Goal: Task Accomplishment & Management: Manage account settings

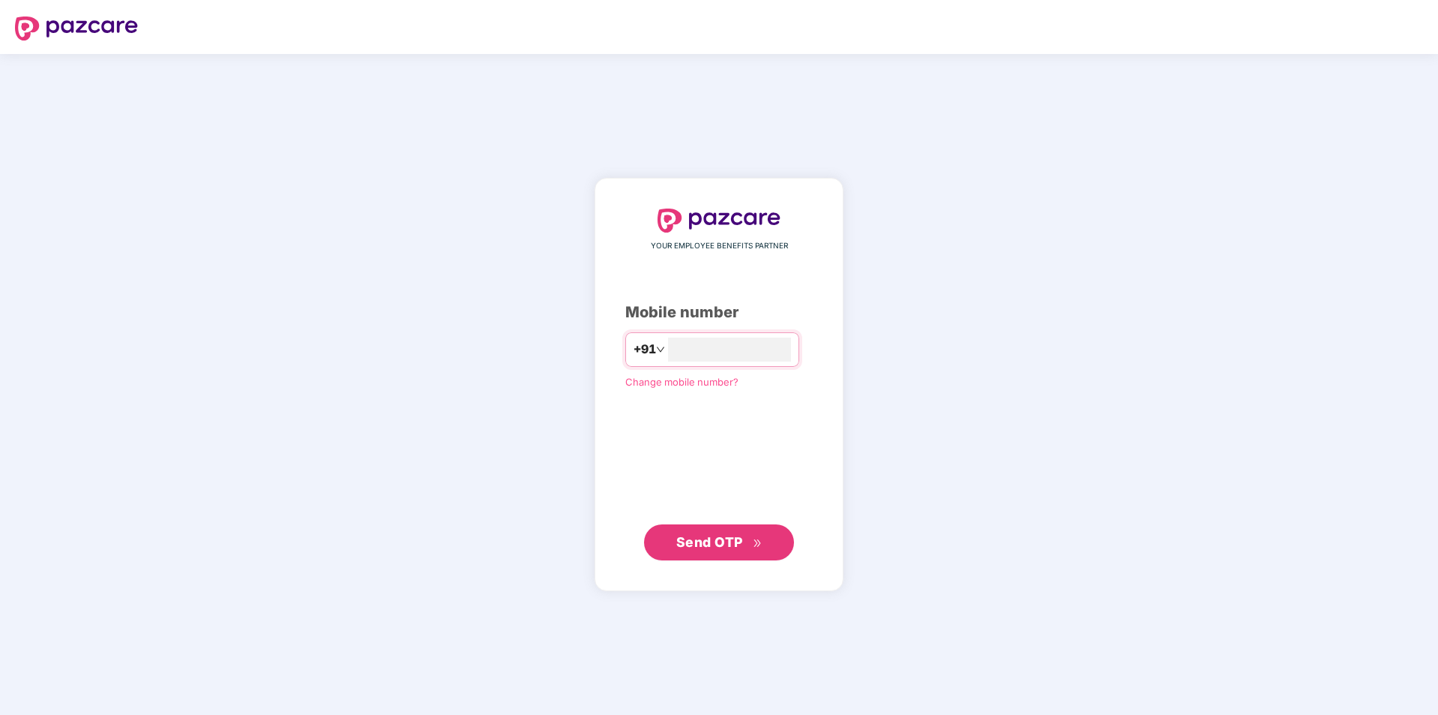
type input "**********"
click at [718, 538] on span "Send OTP" at bounding box center [709, 541] width 67 height 16
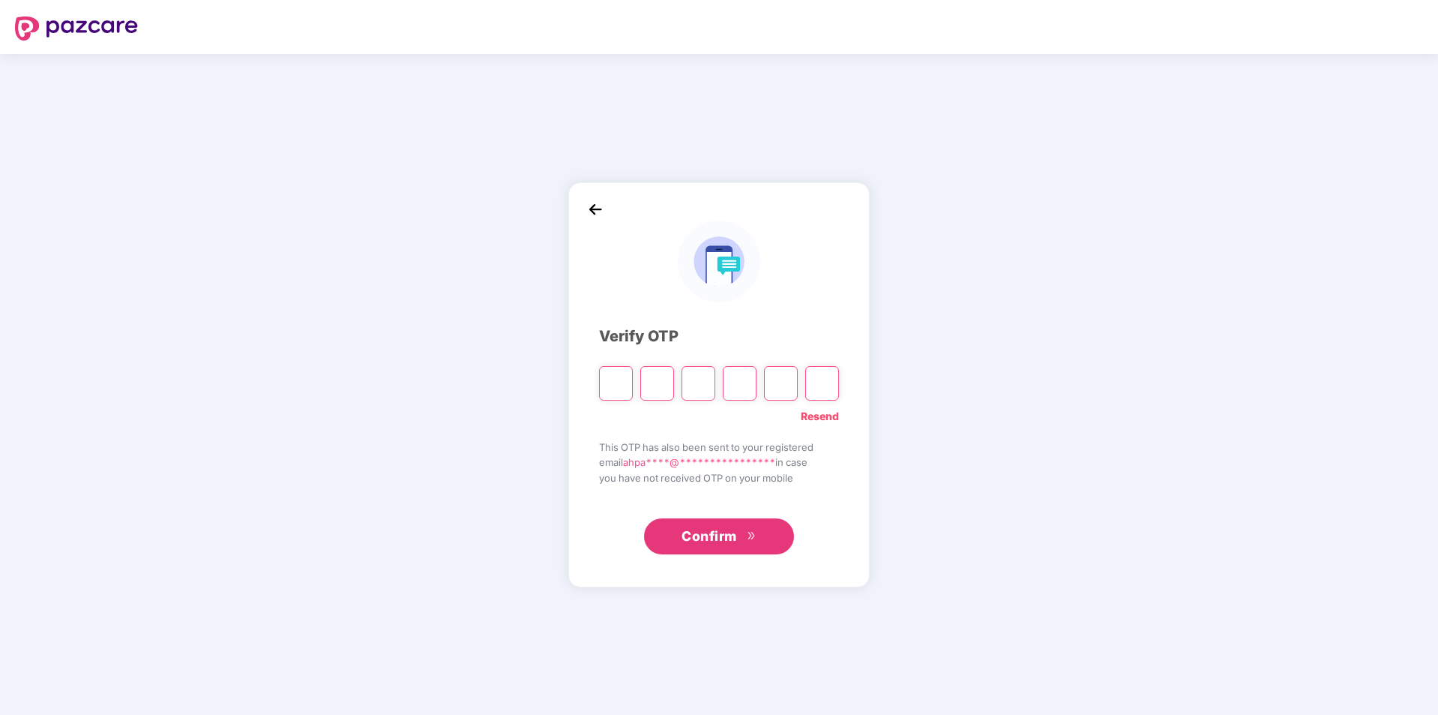
type input "*"
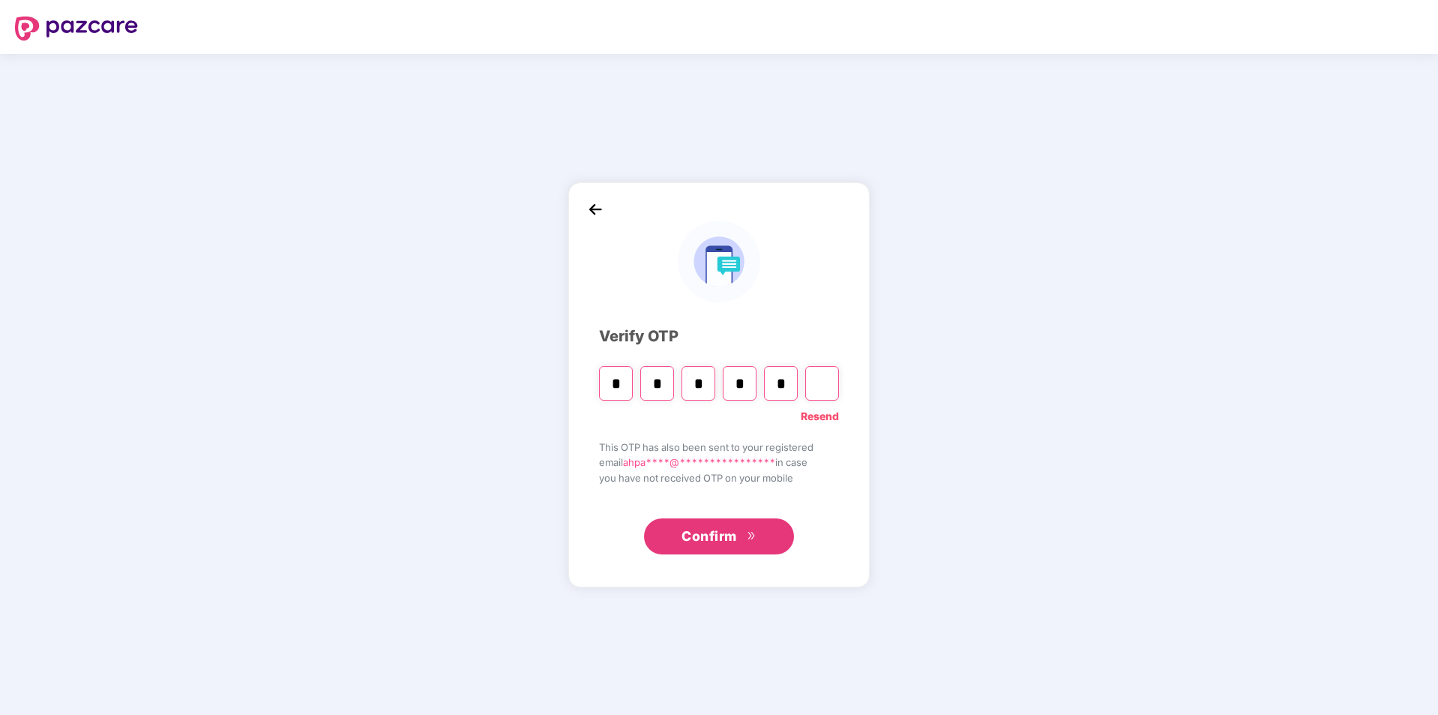
type input "*"
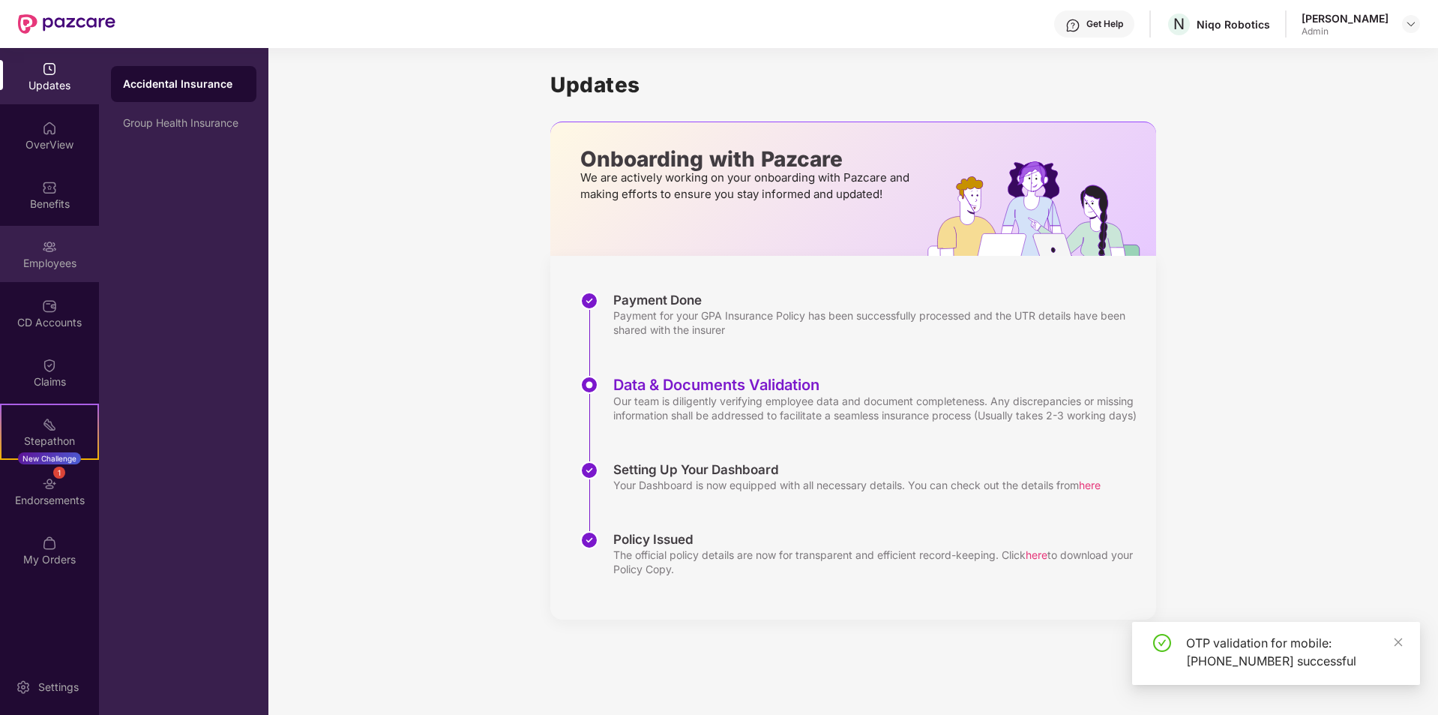
click at [70, 231] on div "Employees" at bounding box center [49, 254] width 99 height 56
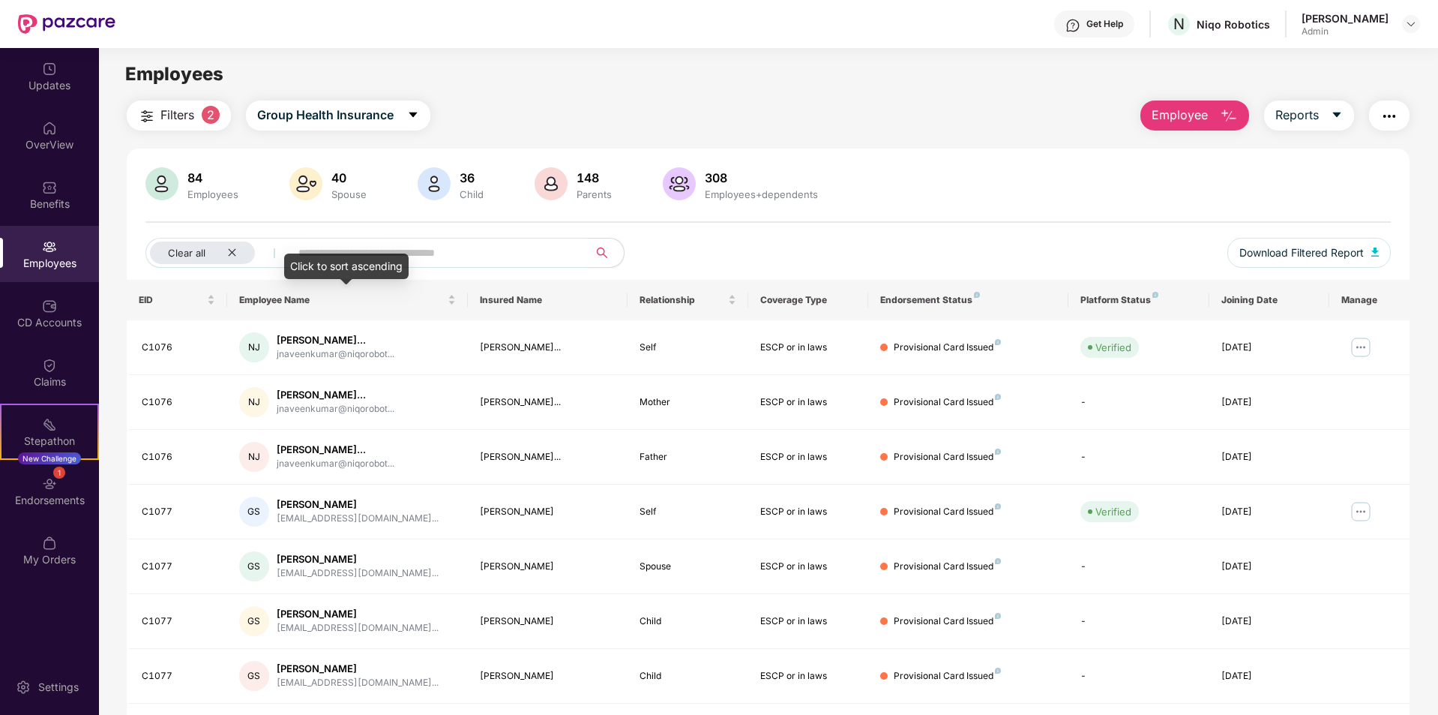
click at [395, 256] on div "Click to sort ascending" at bounding box center [346, 265] width 124 height 25
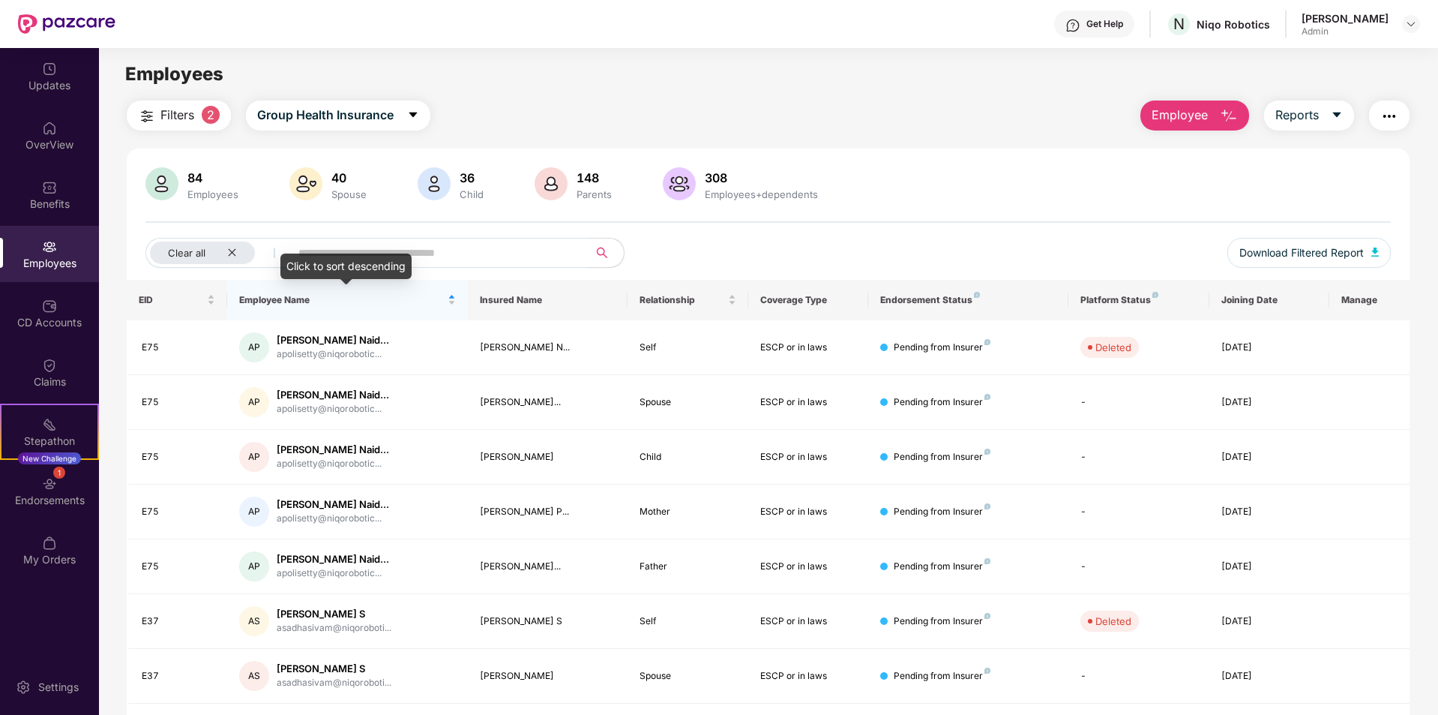
click at [433, 244] on input "text" at bounding box center [432, 252] width 269 height 22
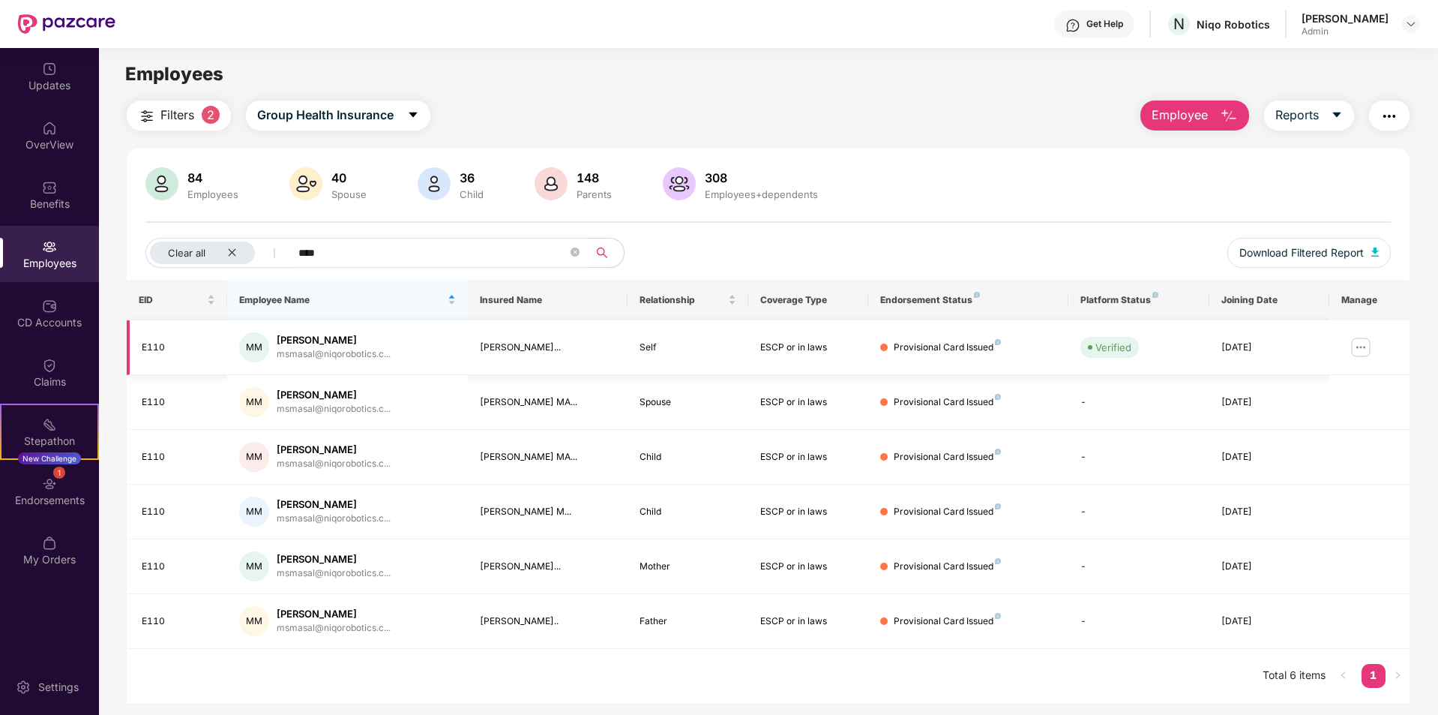
type input "****"
click at [346, 341] on div "[PERSON_NAME]" at bounding box center [334, 340] width 114 height 14
click at [1350, 342] on img at bounding box center [1361, 347] width 24 height 24
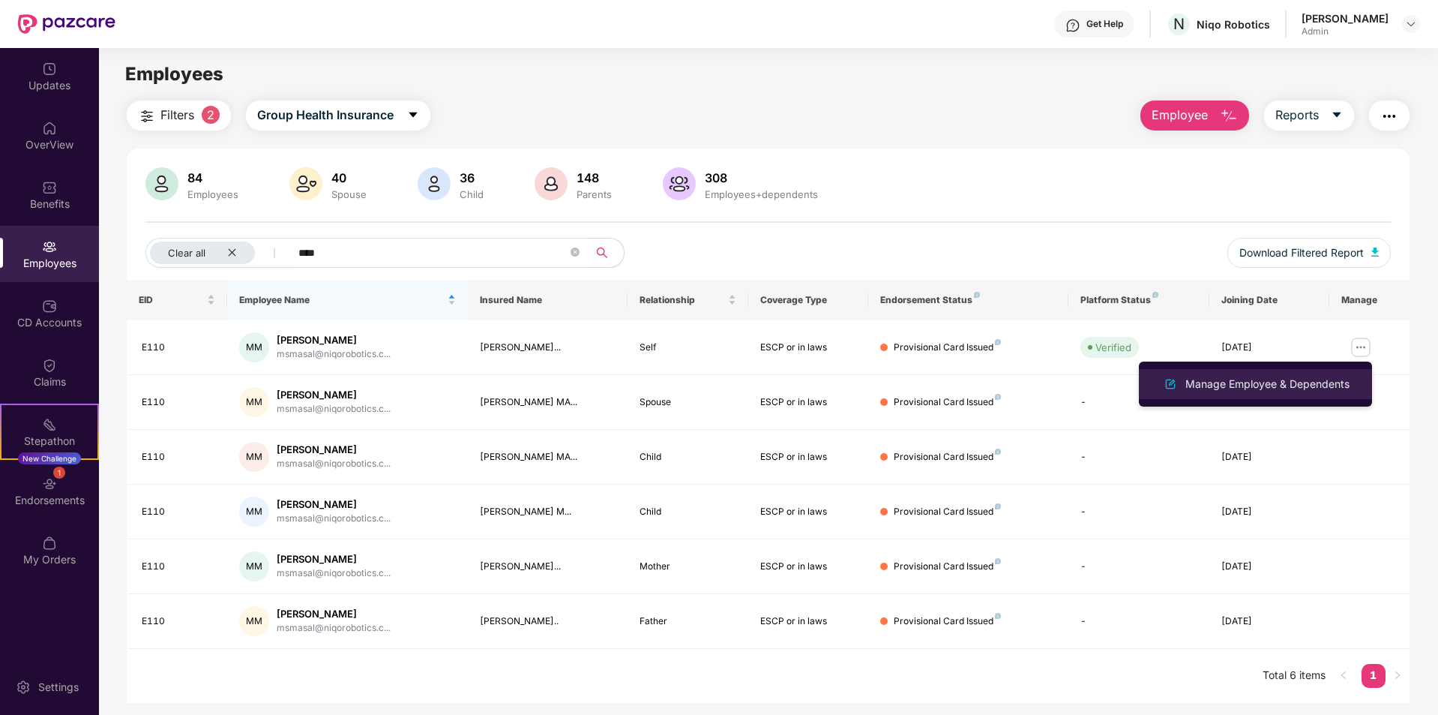
click at [1273, 377] on div "Manage Employee & Dependents" at bounding box center [1267, 384] width 170 height 16
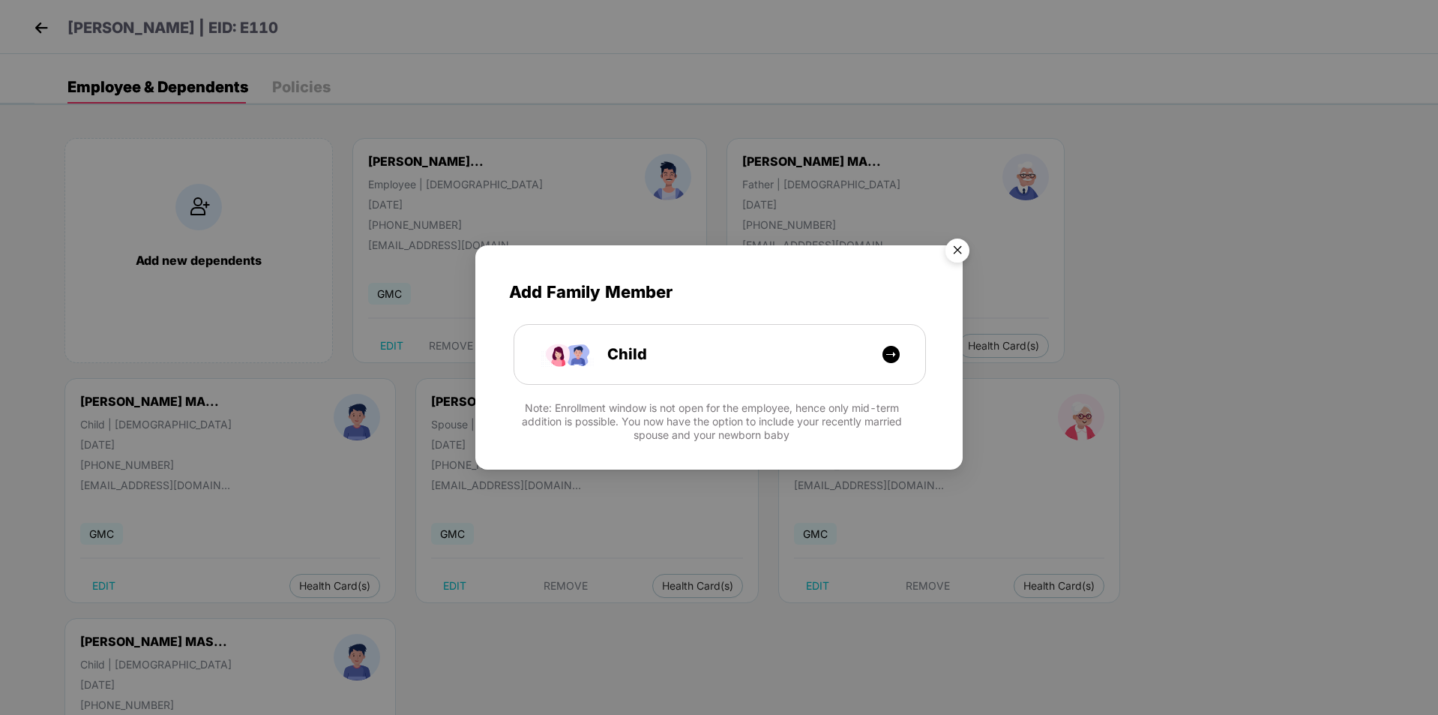
click at [960, 249] on img "Close" at bounding box center [958, 253] width 42 height 42
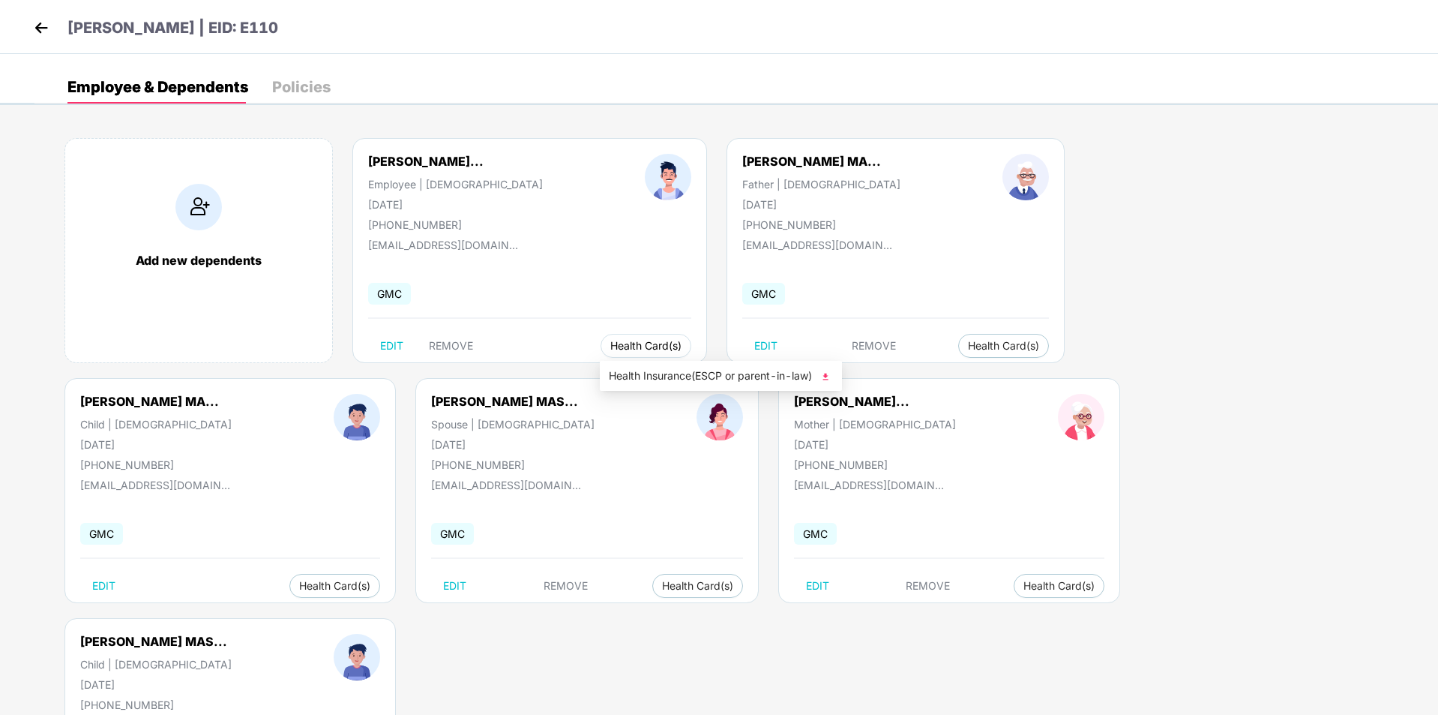
click at [676, 346] on span "Health Card(s)" at bounding box center [645, 345] width 71 height 7
click at [40, 24] on img at bounding box center [41, 27] width 22 height 22
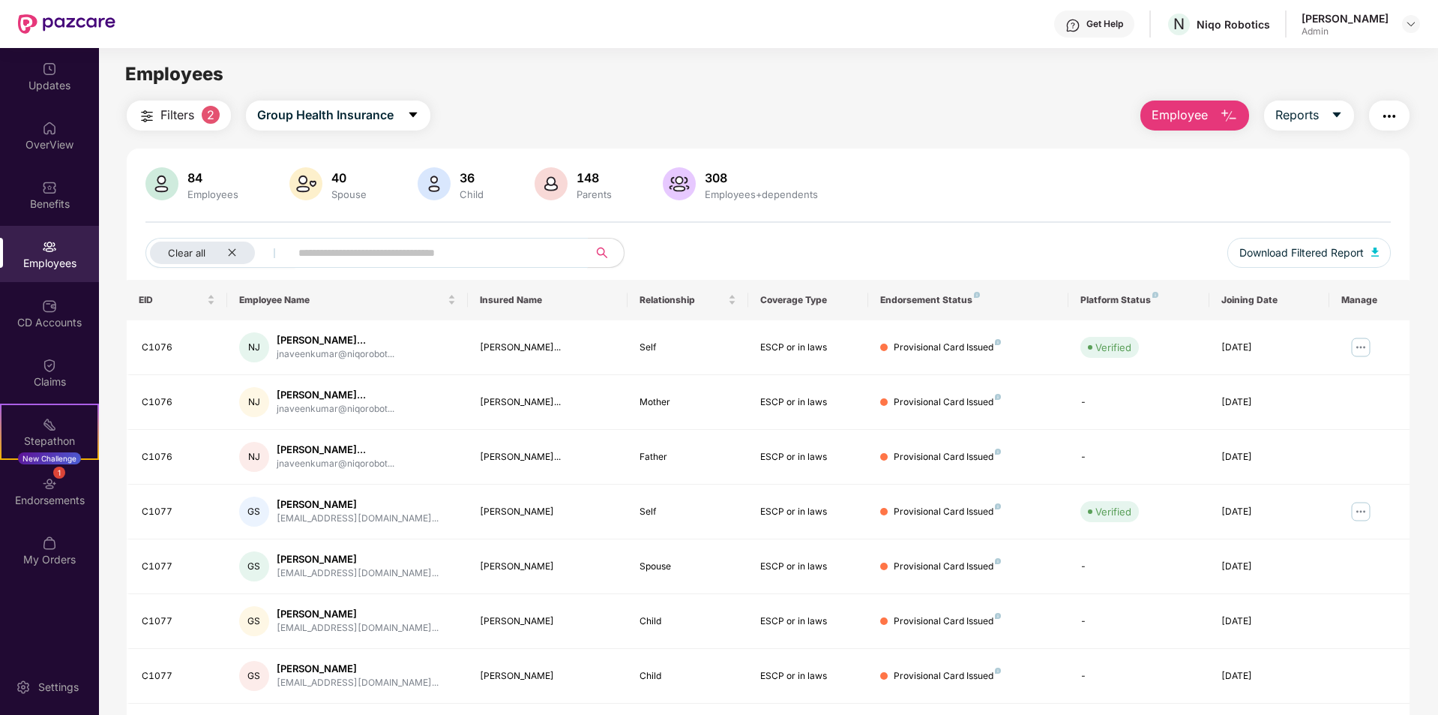
click at [367, 249] on input "text" at bounding box center [432, 252] width 269 height 22
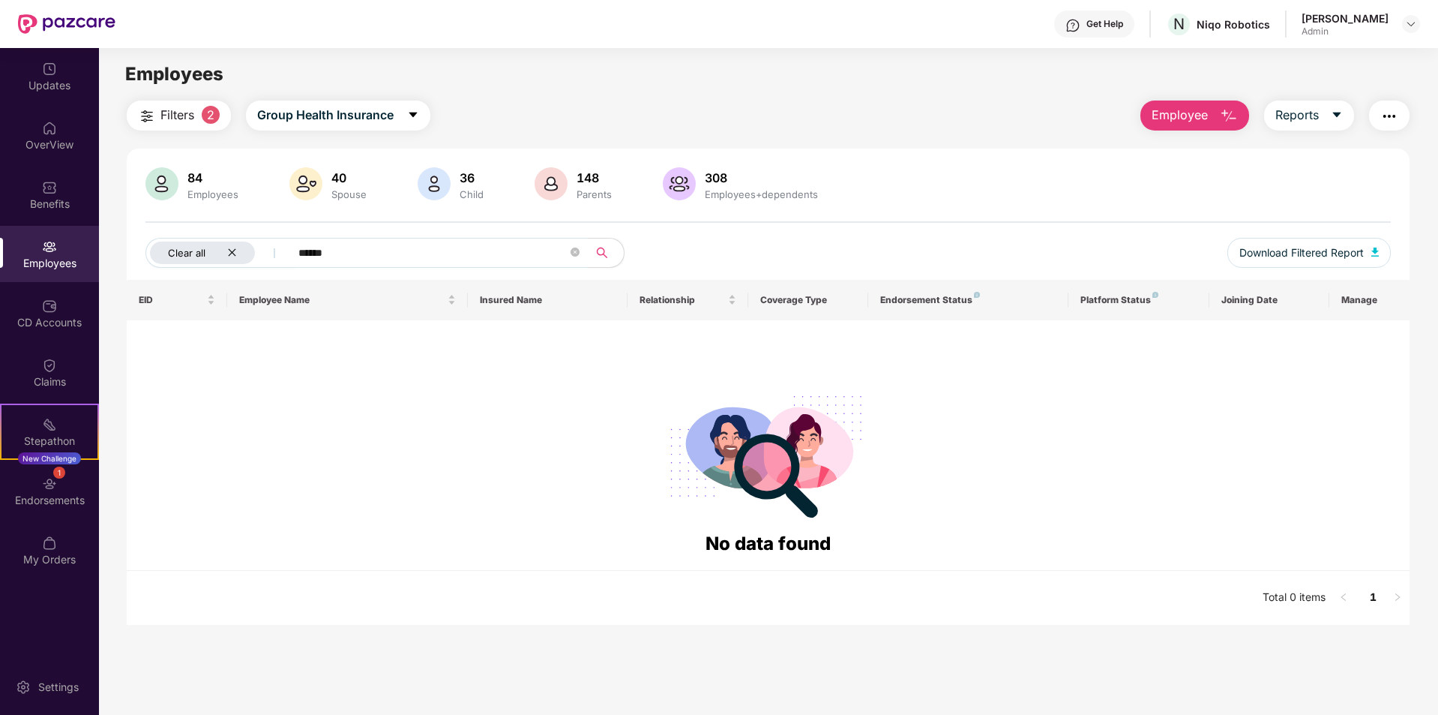
type input "******"
click at [235, 250] on icon "close" at bounding box center [231, 252] width 7 height 7
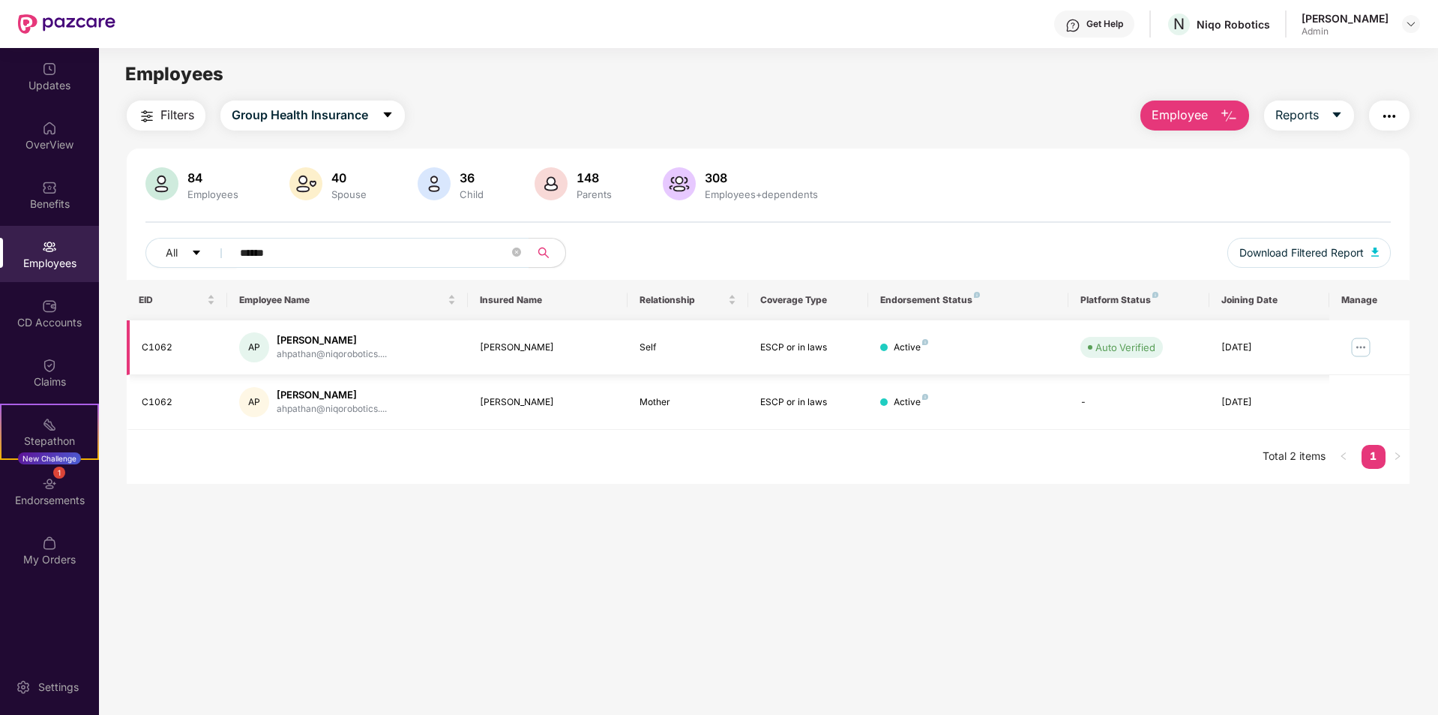
click at [1364, 343] on img at bounding box center [1361, 347] width 24 height 24
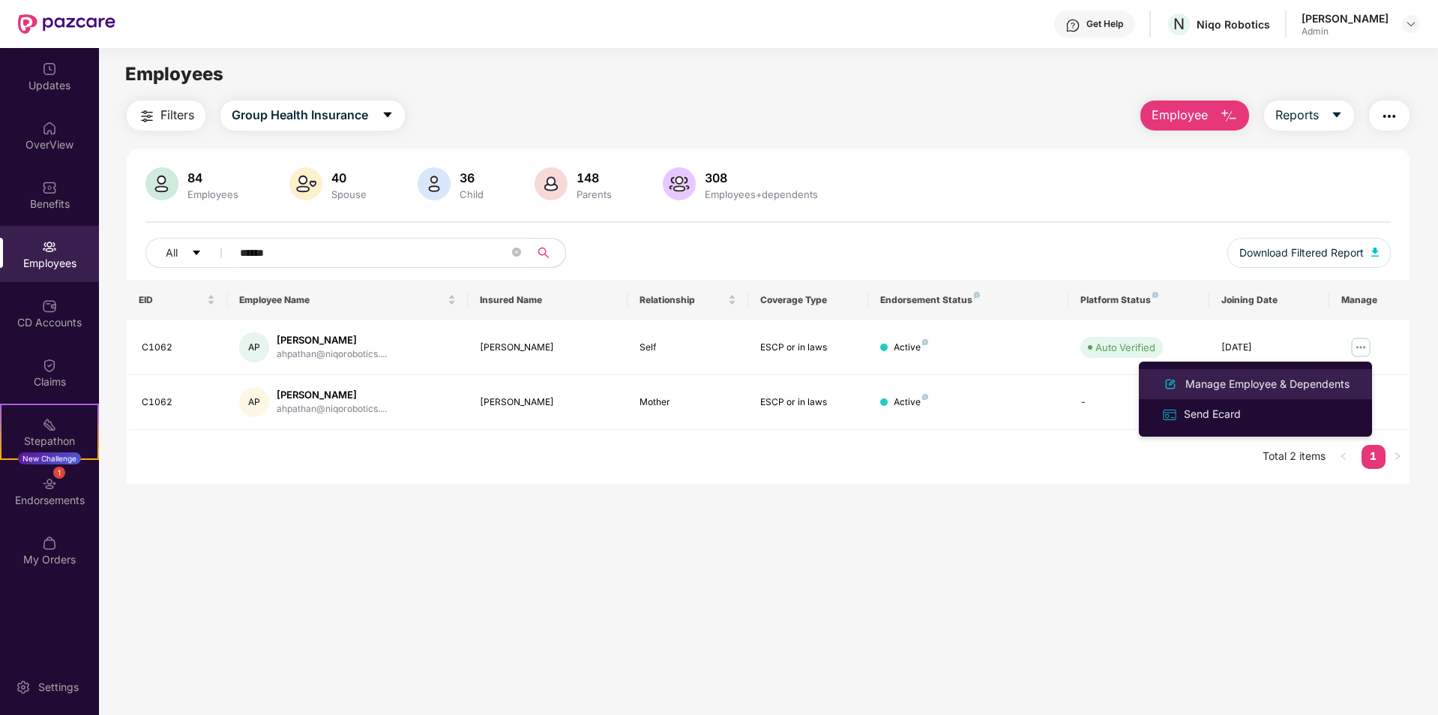
click at [1245, 380] on div "Manage Employee & Dependents" at bounding box center [1267, 384] width 170 height 16
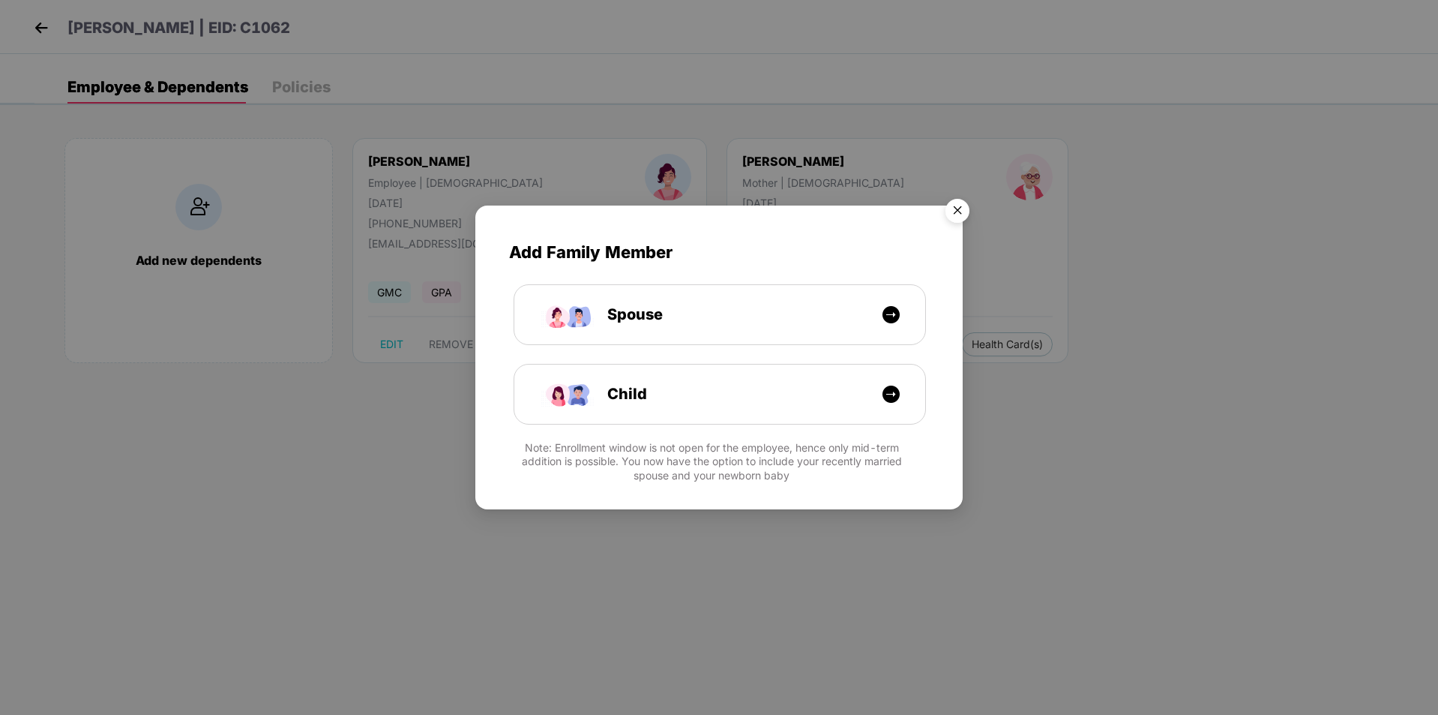
click at [963, 218] on img "Close" at bounding box center [958, 213] width 42 height 42
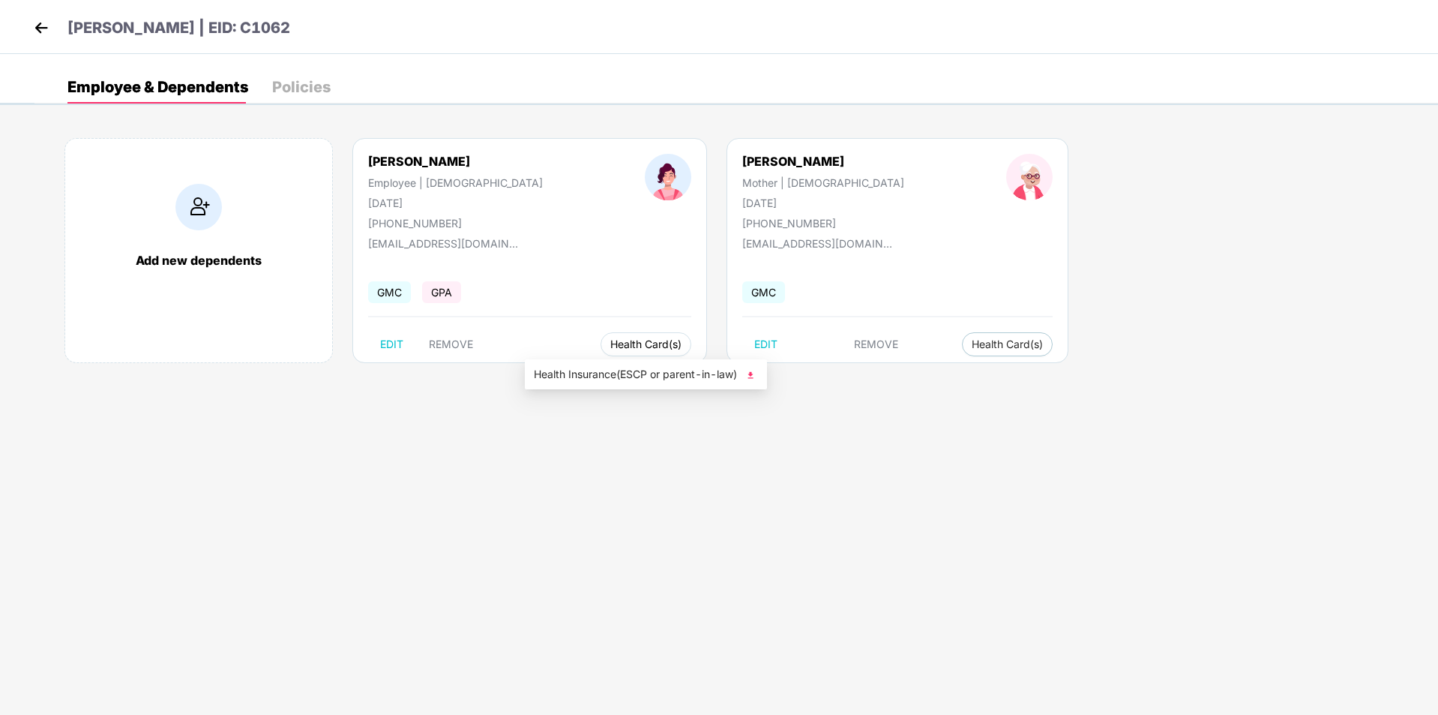
click at [601, 333] on button "Health Card(s)" at bounding box center [646, 344] width 91 height 24
click at [610, 376] on span "Health Insurance(ESCP or parent-in-law)" at bounding box center [646, 374] width 224 height 16
click at [27, 21] on div "[PERSON_NAME] | EID: C1062" at bounding box center [719, 27] width 1438 height 54
click at [37, 24] on img at bounding box center [41, 27] width 22 height 22
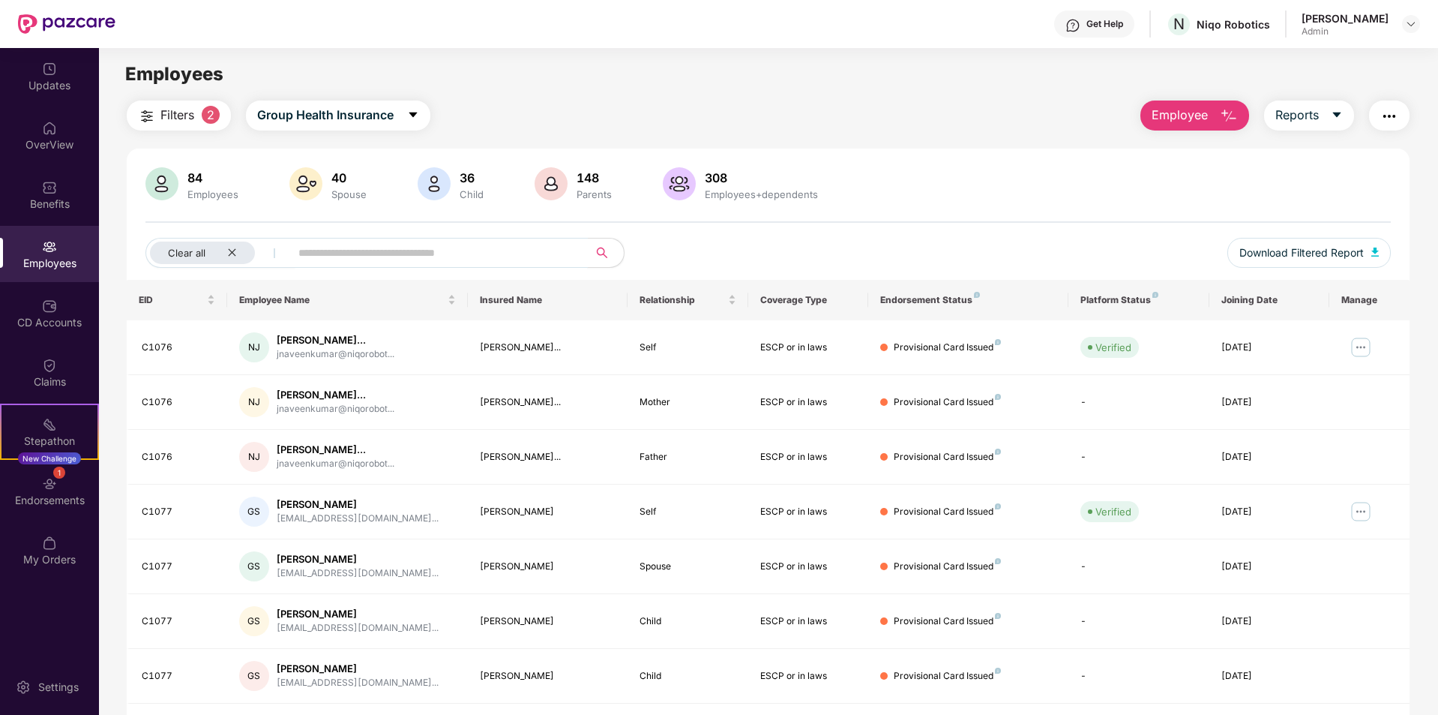
click at [455, 243] on input "text" at bounding box center [432, 252] width 269 height 22
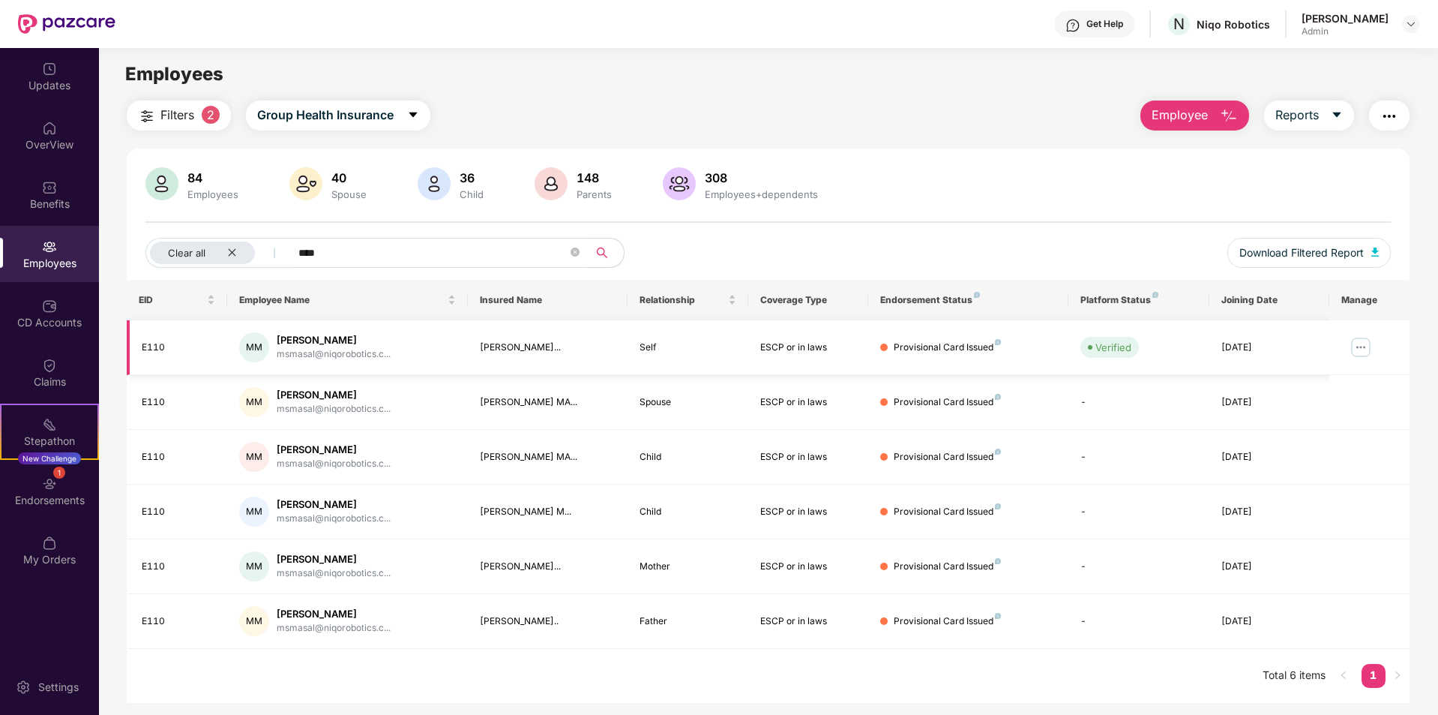
type input "****"
click at [1359, 343] on img at bounding box center [1361, 347] width 24 height 24
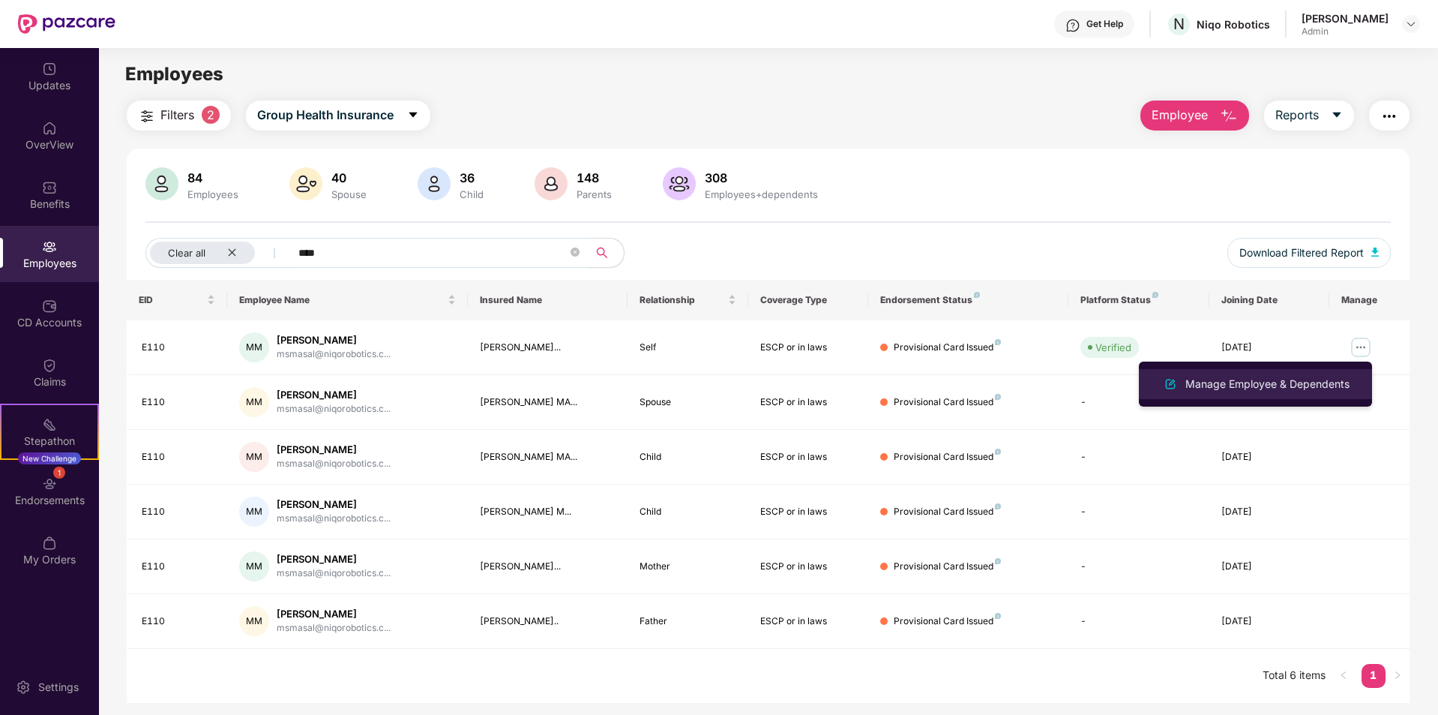
click at [1251, 371] on li "Manage Employee & Dependents" at bounding box center [1255, 384] width 233 height 30
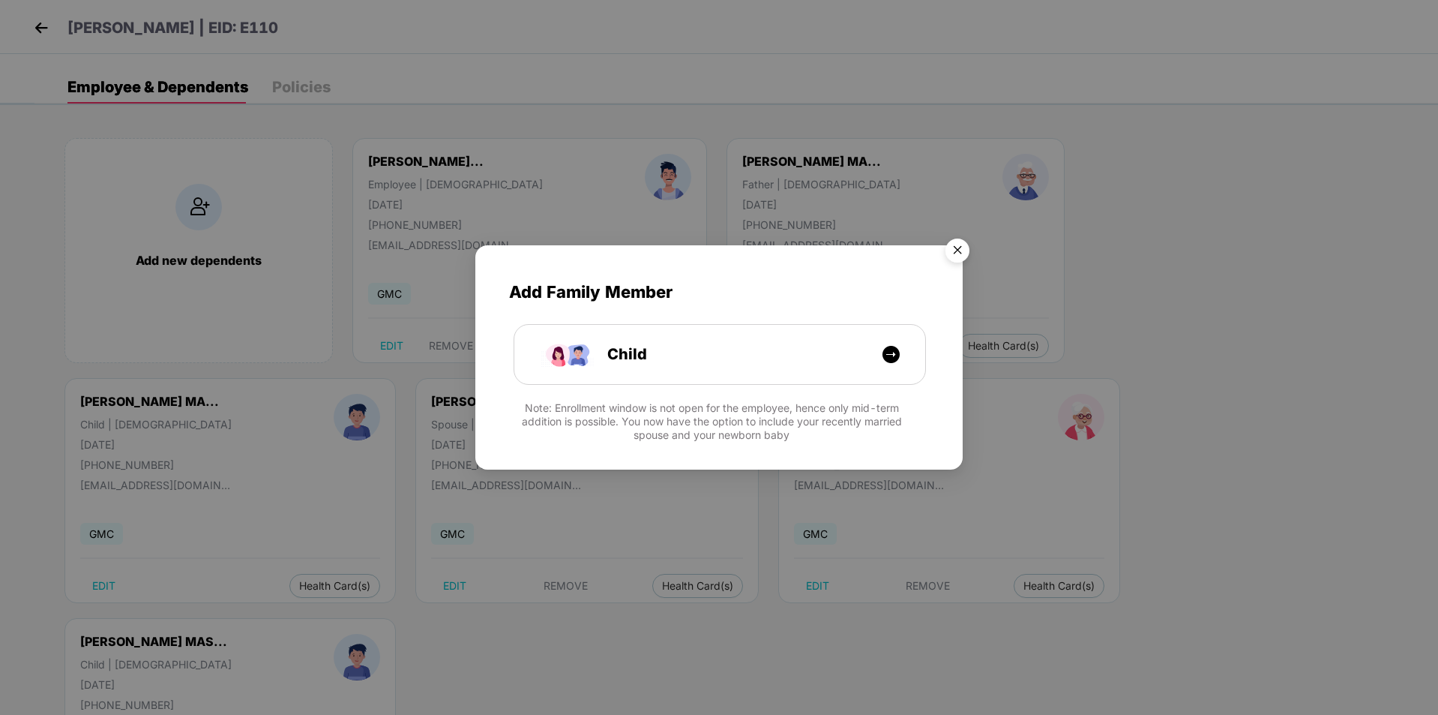
click at [960, 244] on img "Close" at bounding box center [958, 253] width 42 height 42
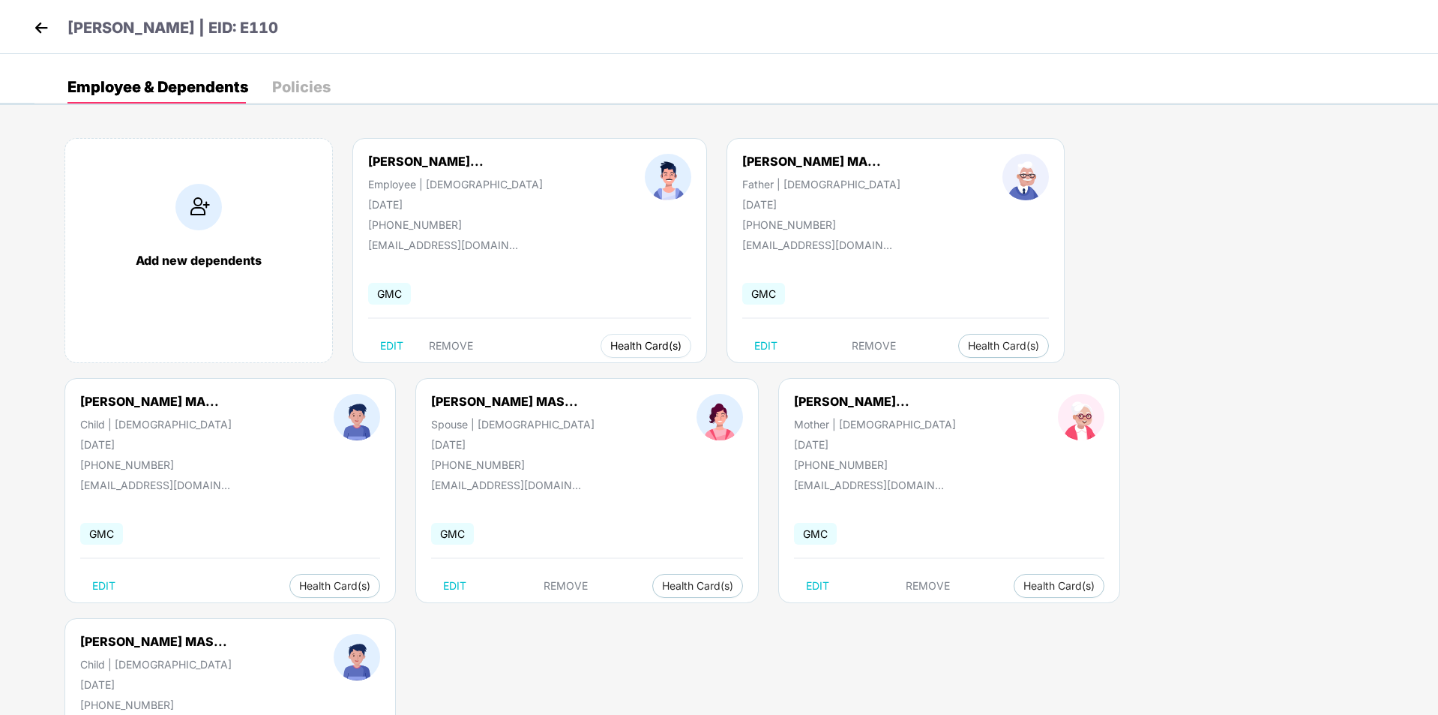
click at [642, 342] on span "Health Card(s)" at bounding box center [645, 345] width 71 height 7
click at [1031, 352] on button "Health Card(s)" at bounding box center [1003, 346] width 91 height 24
click at [1071, 584] on span "Health Card(s)" at bounding box center [1058, 585] width 71 height 7
click at [1065, 606] on li "Health Insurance(ESCP or parent-in-law)" at bounding box center [1135, 616] width 242 height 24
click at [49, 28] on img at bounding box center [41, 27] width 22 height 22
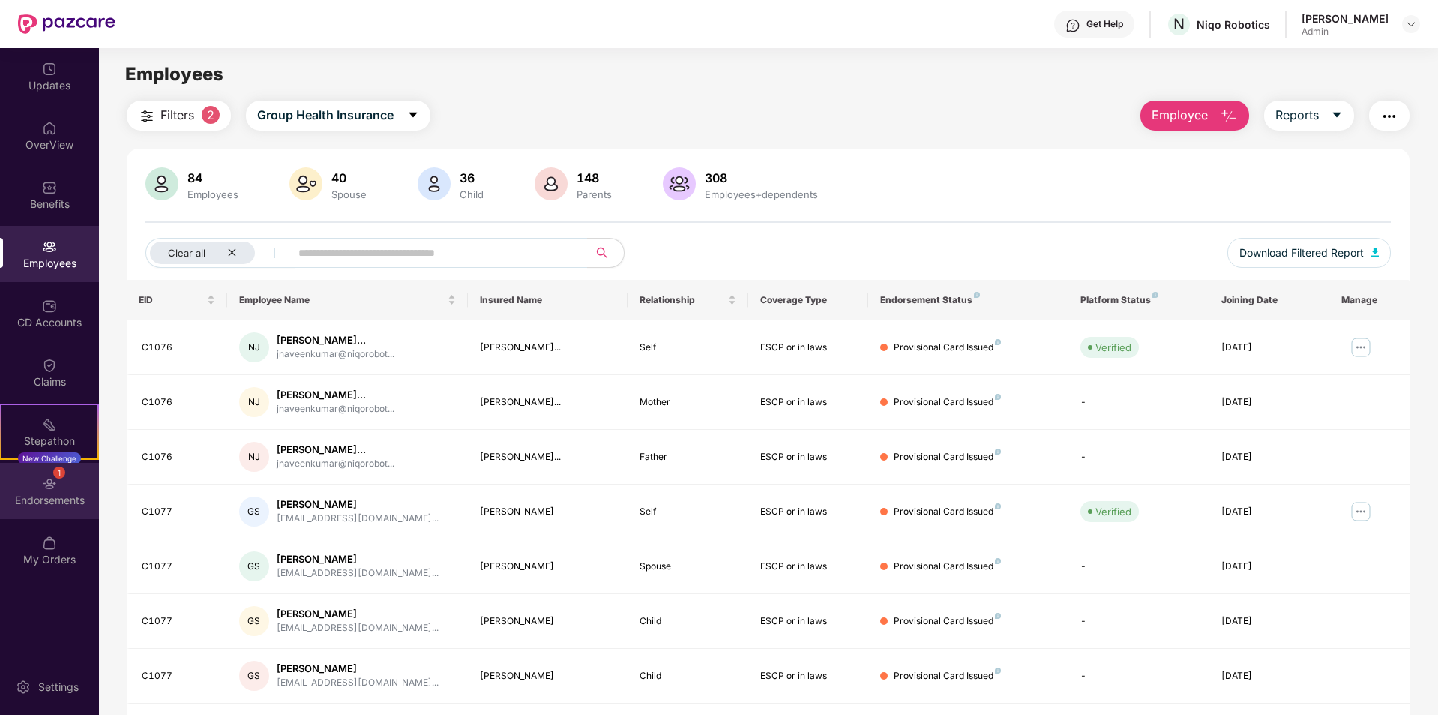
click at [71, 490] on div "1 Endorsements" at bounding box center [49, 491] width 99 height 56
